Goal: Task Accomplishment & Management: Use online tool/utility

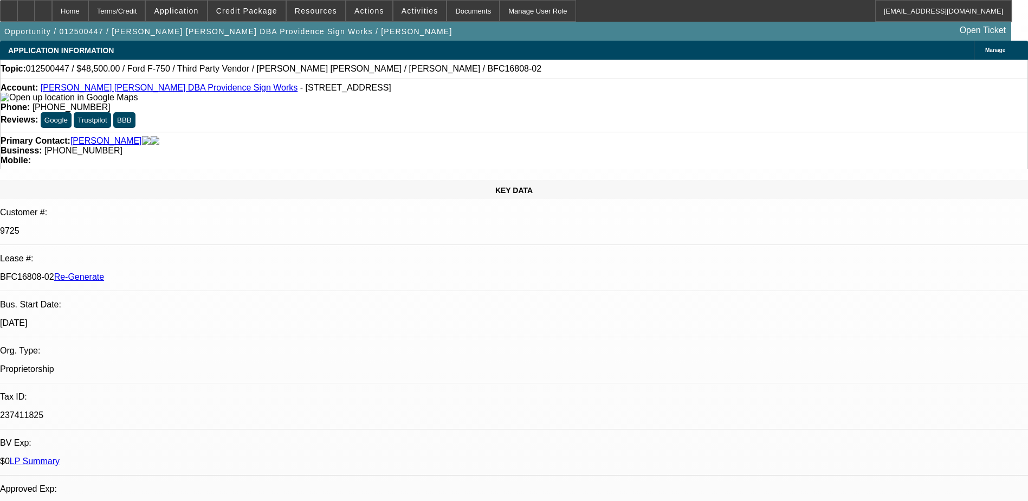
select select "0"
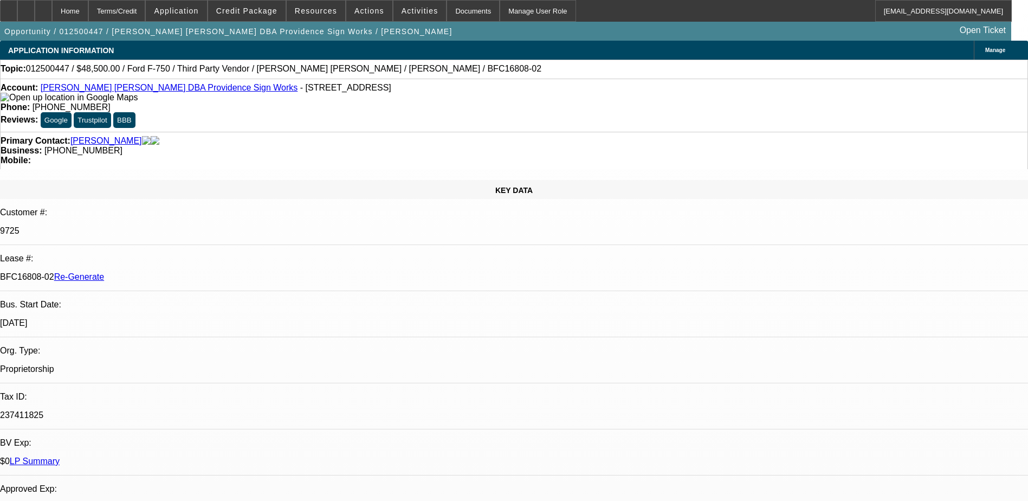
select select "0"
select select "0.1"
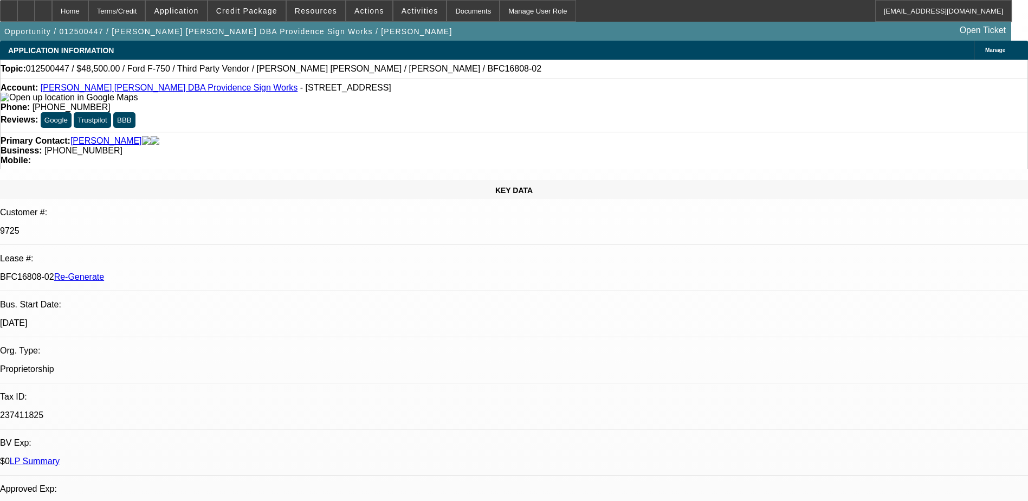
select select "2"
select select "0"
select select "1"
select select "6"
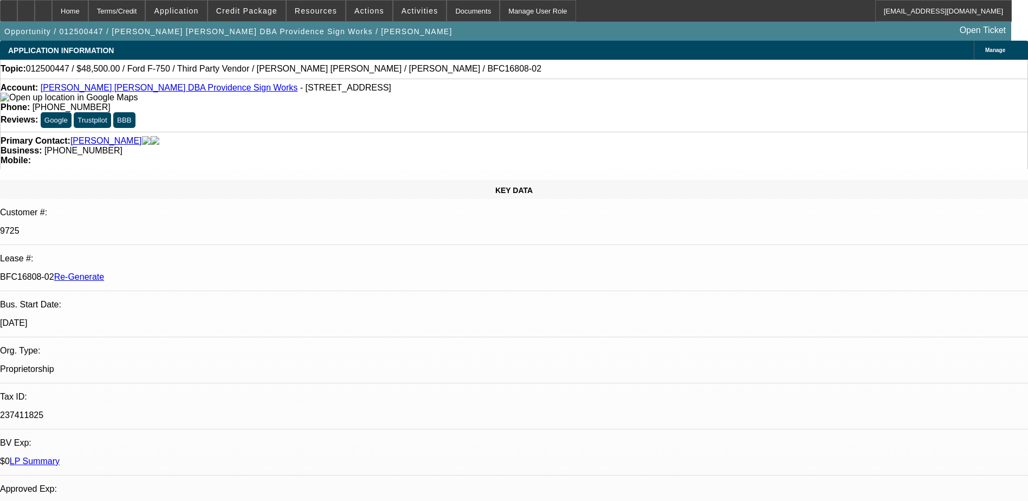
select select "1"
select select "6"
select select "1"
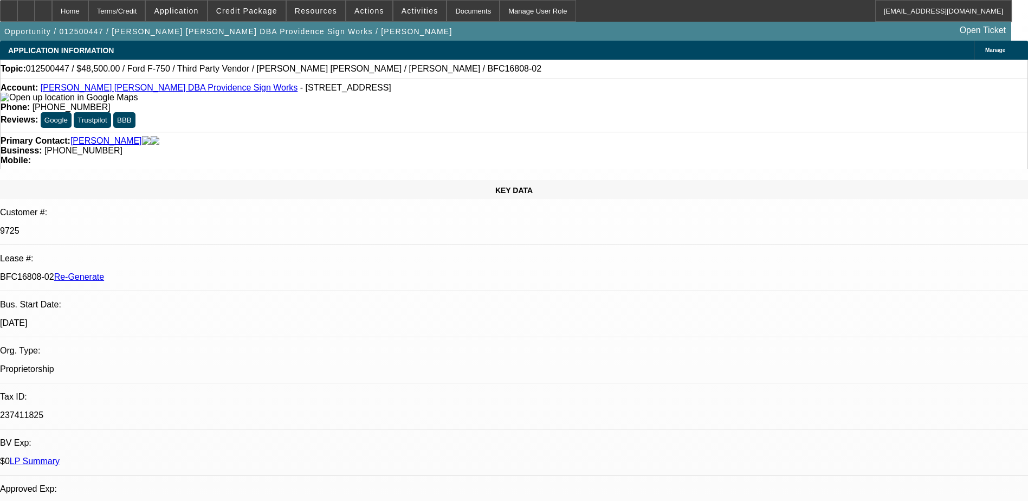
select select "6"
select select "1"
select select "2"
select select "6"
drag, startPoint x: 129, startPoint y: 194, endPoint x: 169, endPoint y: 192, distance: 39.6
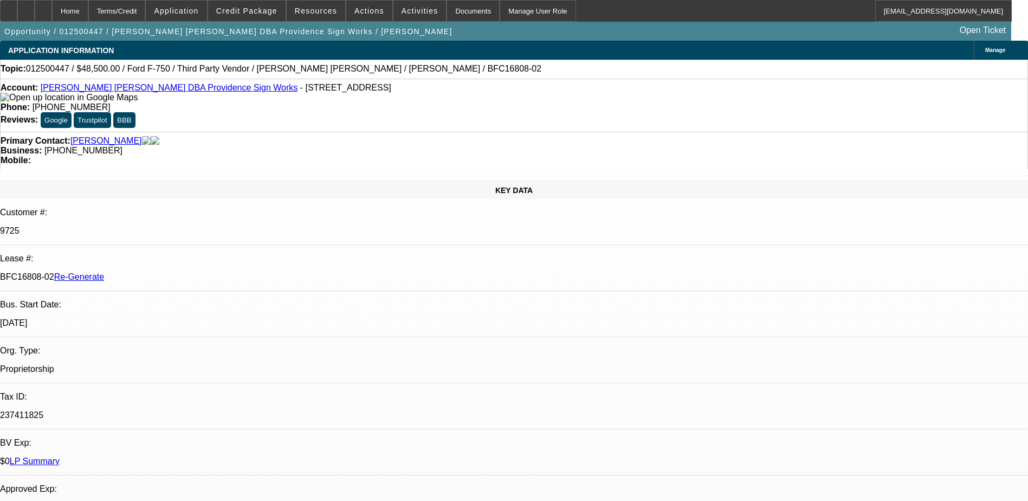
click at [169, 272] on p "BFC16808-02 Re-Generate" at bounding box center [514, 277] width 1028 height 10
click at [212, 136] on div "Primary Contact: [PERSON_NAME]" at bounding box center [514, 141] width 1027 height 10
